Goal: Information Seeking & Learning: Learn about a topic

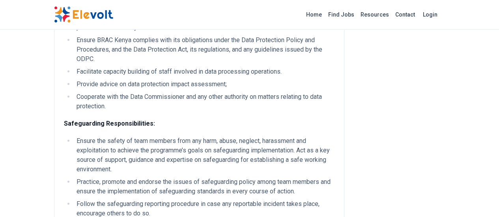
scroll to position [932, 0]
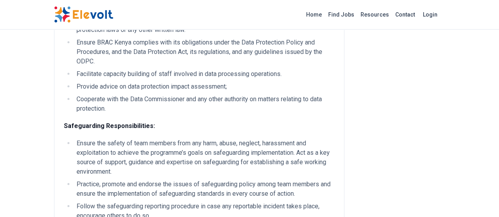
drag, startPoint x: 278, startPoint y: 130, endPoint x: 45, endPoint y: 47, distance: 246.8
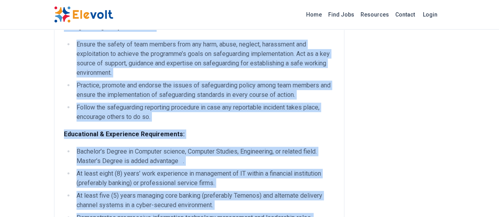
scroll to position [1064, 0]
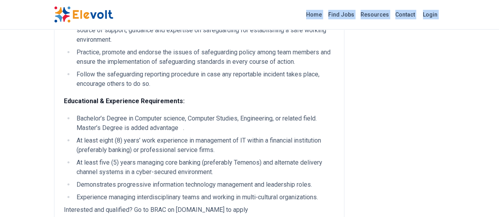
drag, startPoint x: 16, startPoint y: 93, endPoint x: 228, endPoint y: 20, distance: 224.3
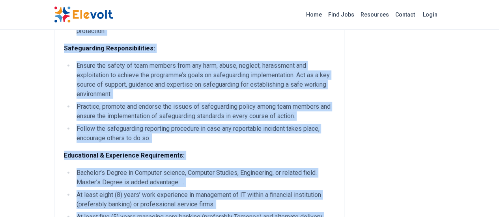
scroll to position [1011, 0]
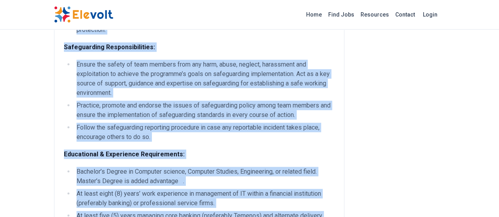
drag, startPoint x: 15, startPoint y: 90, endPoint x: 277, endPoint y: 52, distance: 264.6
copy div "Lor IP Dolorsi amet co a elitse do EIUS’t incididun utlaboreet dolo, magnaaliq …"
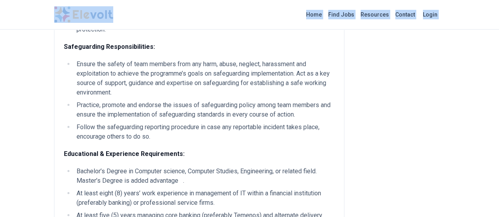
scroll to position [992, 0]
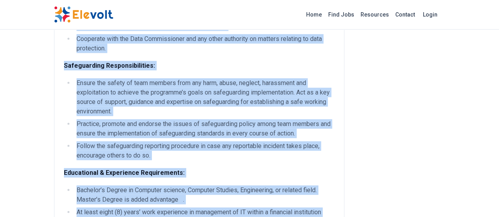
drag, startPoint x: 17, startPoint y: 95, endPoint x: 276, endPoint y: 65, distance: 261.2
copy div "Lor IP Dolorsi amet co a elitse do EIUS’t incididun utlaboreet dolo, magnaaliq …"
